Goal: Task Accomplishment & Management: Use online tool/utility

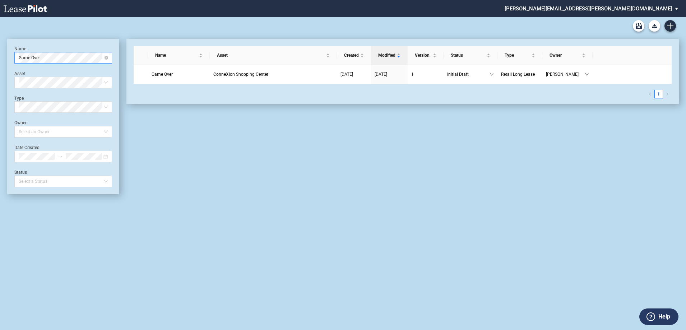
click at [48, 57] on span "Game Over" at bounding box center [63, 57] width 89 height 11
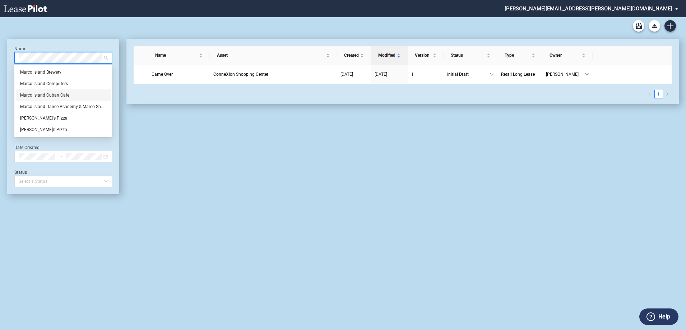
click at [52, 94] on div "Marco Island Cuban Cafe" at bounding box center [63, 95] width 86 height 7
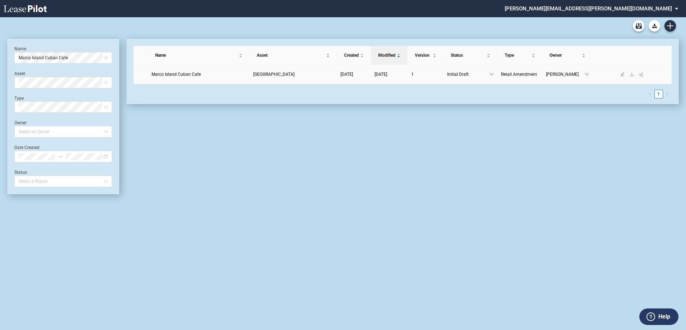
click at [184, 75] on span "Marco Island Cuban Cafe" at bounding box center [175, 74] width 49 height 5
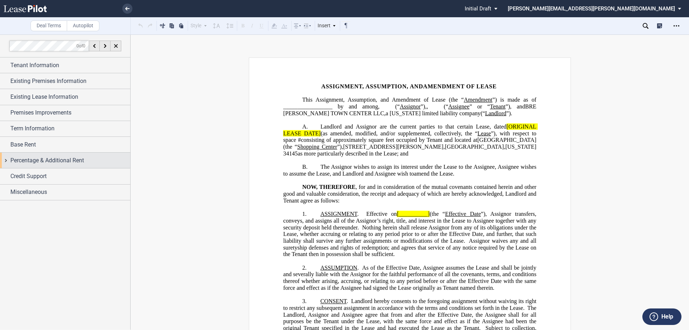
click at [5, 159] on div "Percentage & Additional Rent" at bounding box center [65, 160] width 130 height 15
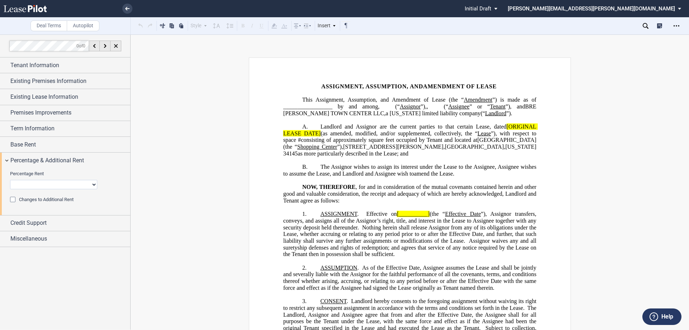
click at [28, 186] on select "No Change Add Percentage Rent Reset Breakpoint" at bounding box center [53, 184] width 87 height 9
select select "reset"
click at [10, 180] on select "No Change Add Percentage Rent Reset Breakpoint" at bounding box center [53, 184] width 87 height 9
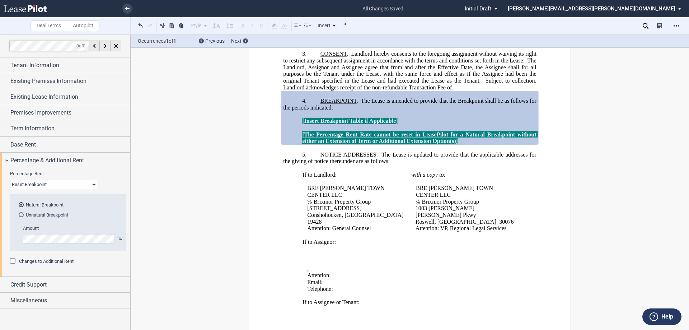
scroll to position [251, 0]
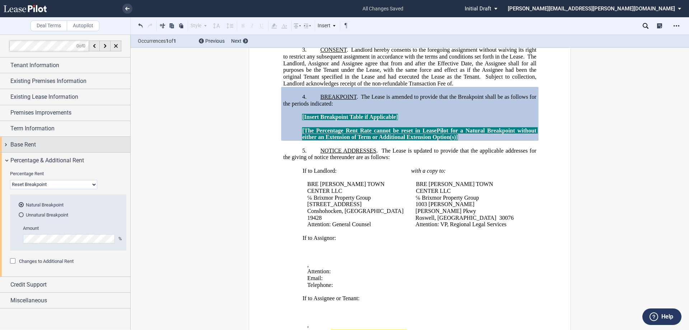
click at [6, 144] on div "Base Rent" at bounding box center [65, 144] width 130 height 15
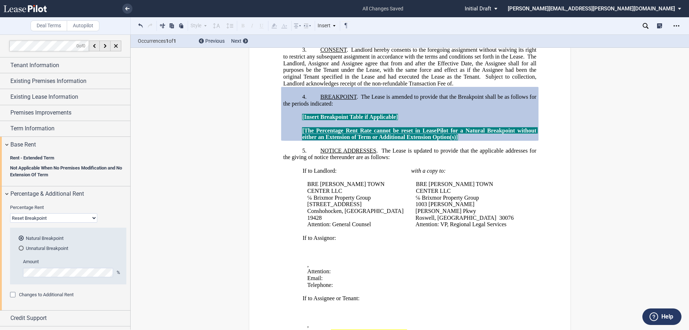
click at [385, 80] on span "The Landlord, Assignor and Assignee agree that from and after the Effective Dat…" at bounding box center [410, 66] width 255 height 27
